Goal: Information Seeking & Learning: Learn about a topic

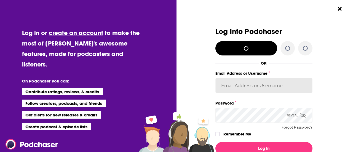
type input "[PERSON_NAME][EMAIL_ADDRESS][DOMAIN_NAME]"
click at [234, 87] on input "[PERSON_NAME][EMAIL_ADDRESS][DOMAIN_NAME]" at bounding box center [264, 85] width 97 height 15
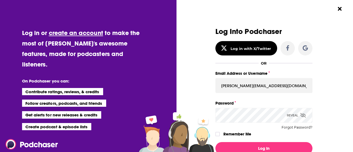
click at [335, 92] on div "Log Into Podchaser Log in with X/Twitter OR Email Address or Username [PERSON_N…" at bounding box center [266, 76] width 173 height 152
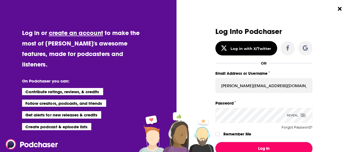
click at [272, 145] on button "Log In" at bounding box center [264, 148] width 97 height 13
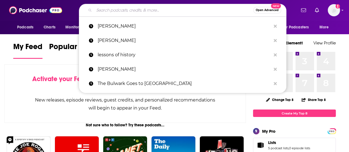
click at [119, 12] on input "Search podcasts, credits, & more..." at bounding box center [173, 10] width 159 height 9
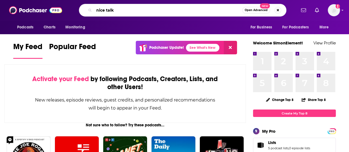
type input "nice talk"
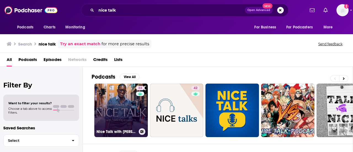
click at [111, 100] on link "33 Nice Talk with [PERSON_NAME]" at bounding box center [121, 111] width 54 height 54
